Goal: Task Accomplishment & Management: Manage account settings

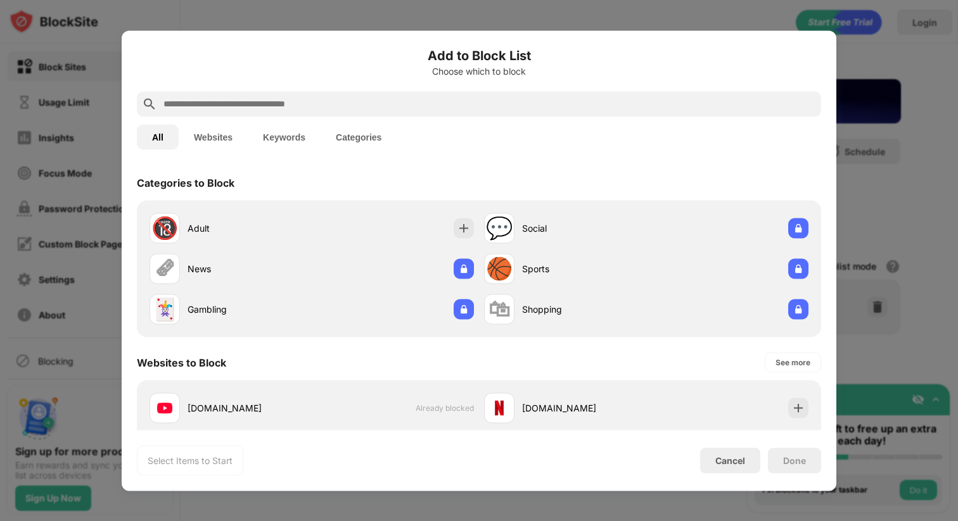
click at [897, 174] on div at bounding box center [479, 260] width 958 height 521
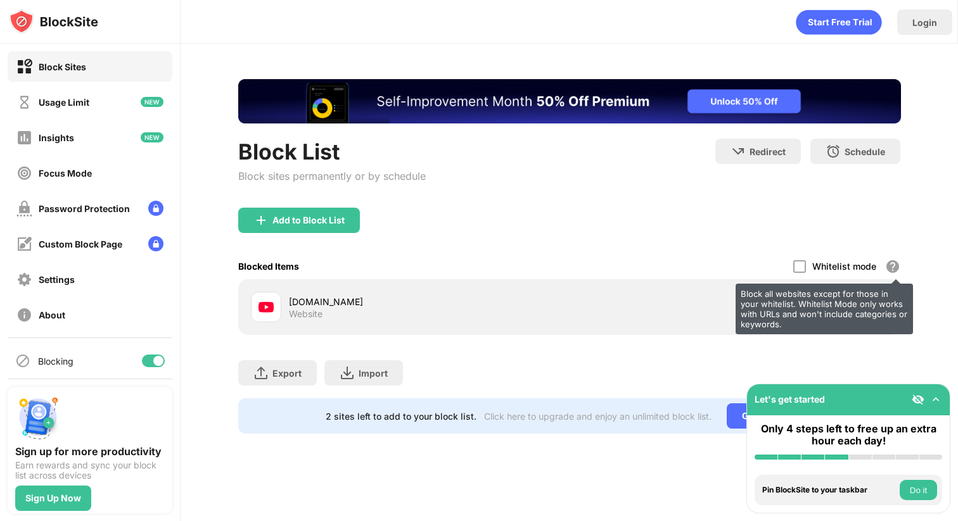
click at [884, 309] on div "Block all websites except for those in your whitelist. Whitelist Mode only work…" at bounding box center [824, 309] width 177 height 51
click at [878, 307] on div "Block all websites except for those in your whitelist. Whitelist Mode only work…" at bounding box center [824, 309] width 177 height 51
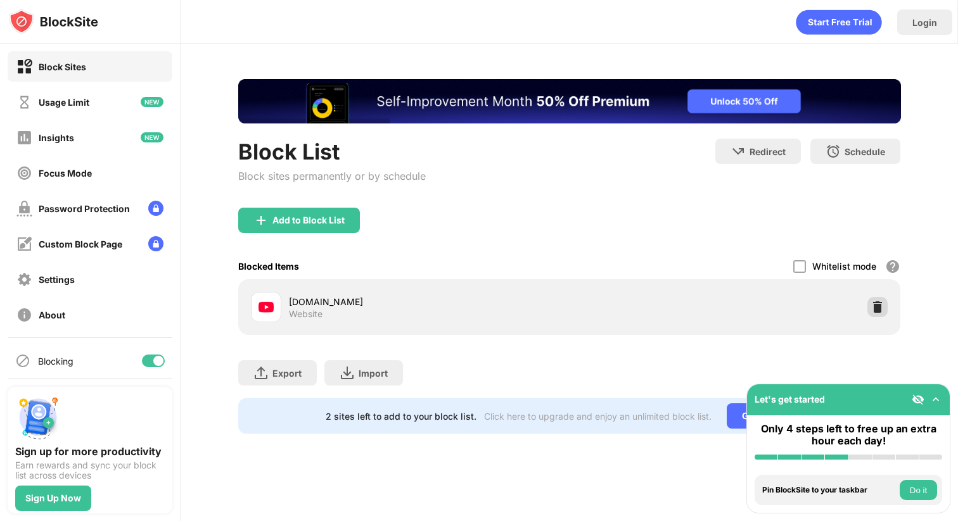
click at [879, 310] on img at bounding box center [877, 307] width 13 height 13
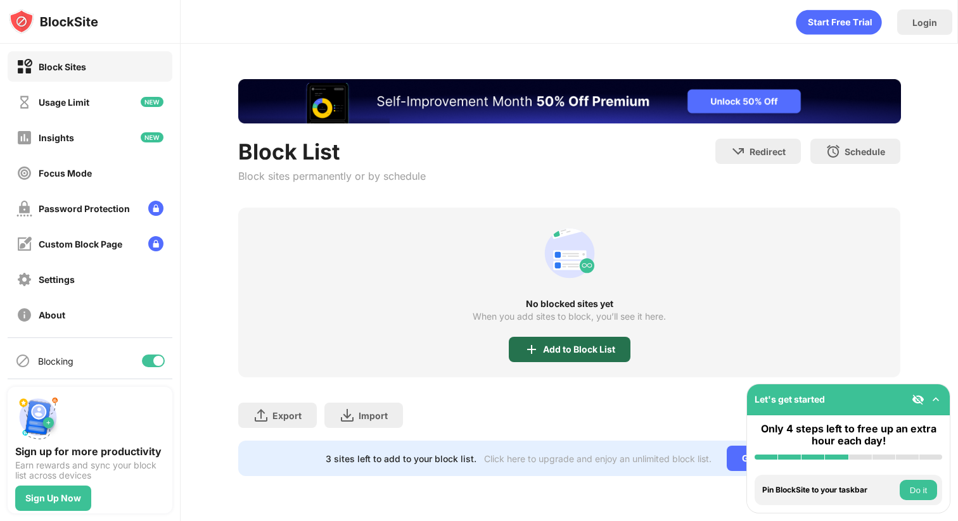
click at [589, 348] on div "Add to Block List" at bounding box center [579, 350] width 72 height 10
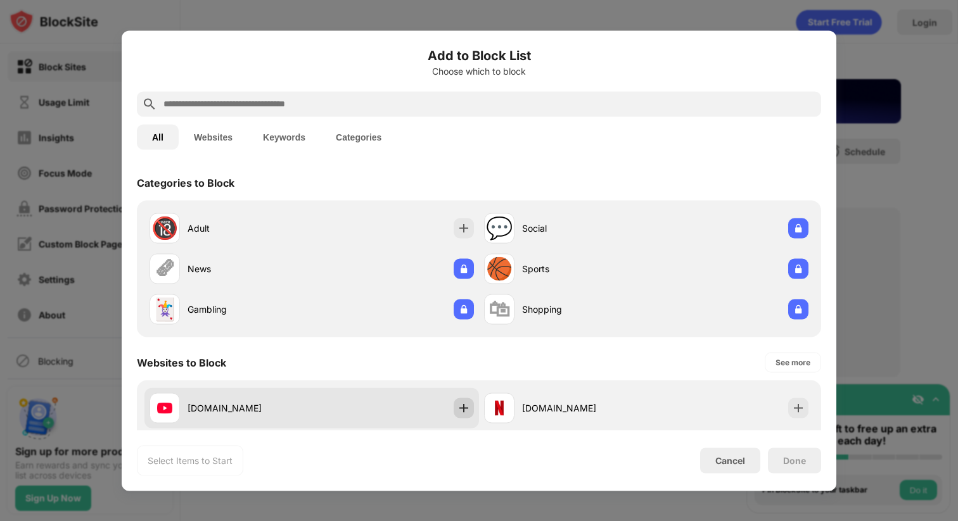
click at [461, 409] on img at bounding box center [463, 408] width 13 height 13
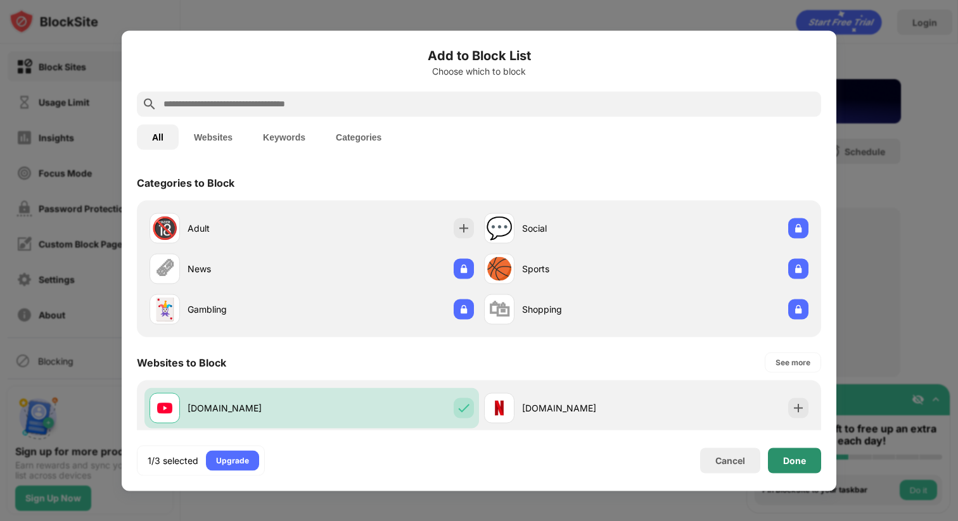
click at [811, 465] on div "Done" at bounding box center [794, 460] width 53 height 25
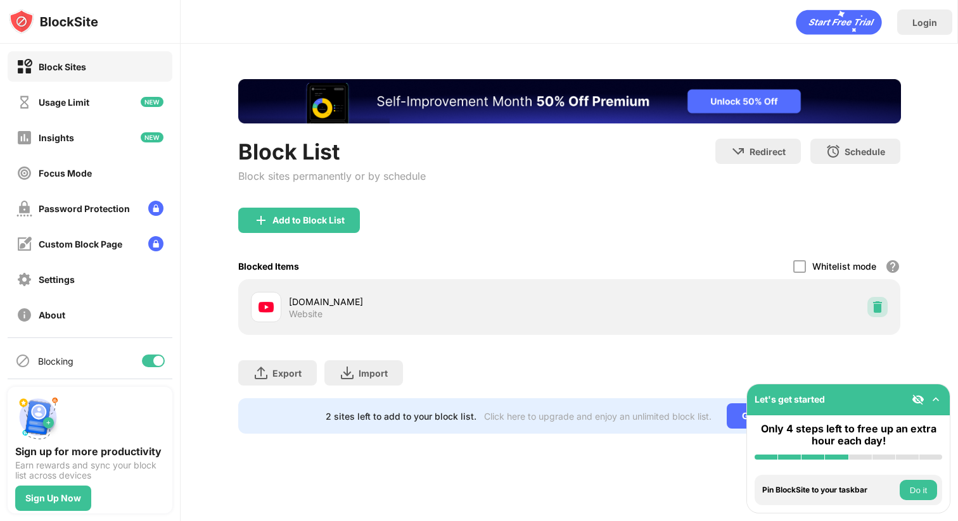
click at [882, 302] on img at bounding box center [877, 307] width 13 height 13
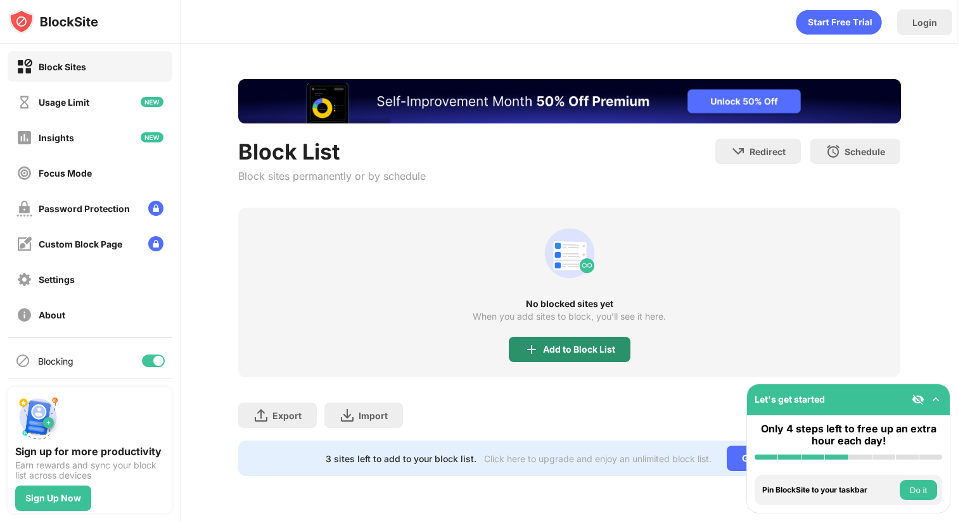
click at [610, 356] on div "Add to Block List" at bounding box center [570, 349] width 122 height 25
